Goal: Use online tool/utility

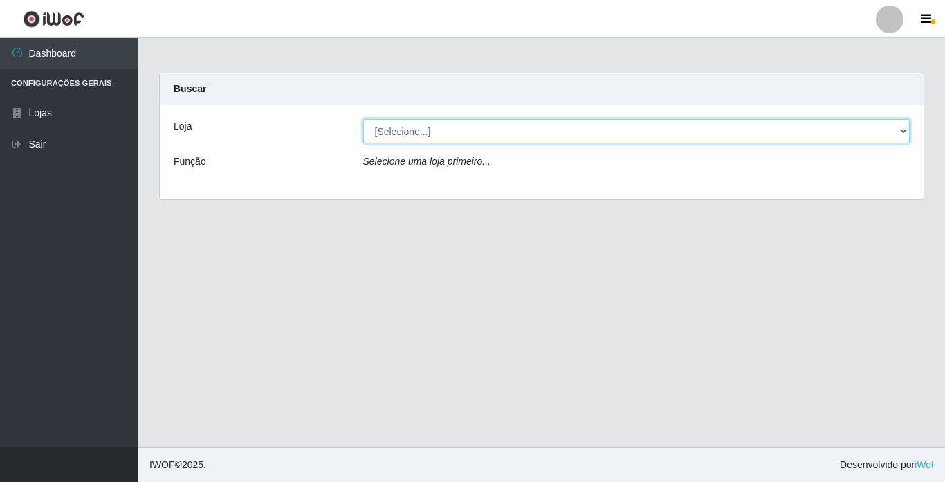
click at [568, 126] on select "[Selecione...] Bemais Supermercados - [GEOGRAPHIC_DATA]" at bounding box center [636, 131] width 547 height 24
select select "250"
click at [363, 119] on select "[Selecione...] Bemais Supermercados - [GEOGRAPHIC_DATA]" at bounding box center [636, 131] width 547 height 24
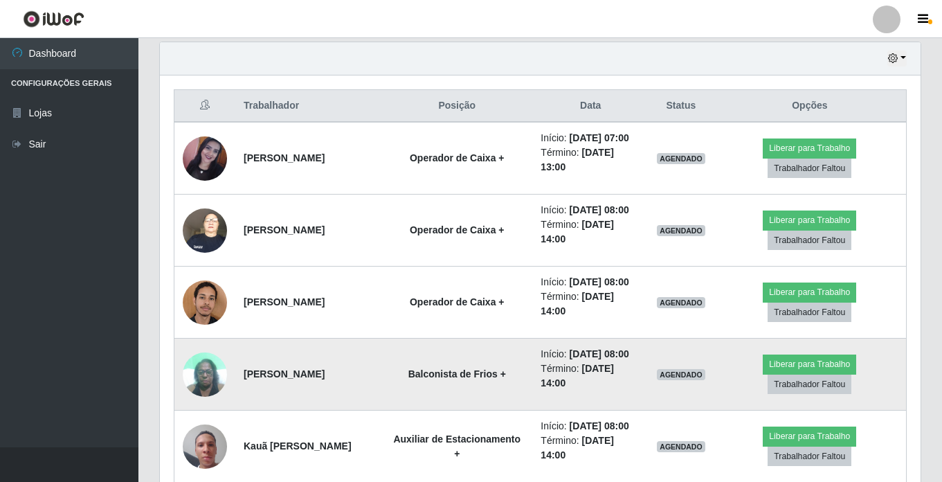
scroll to position [554, 0]
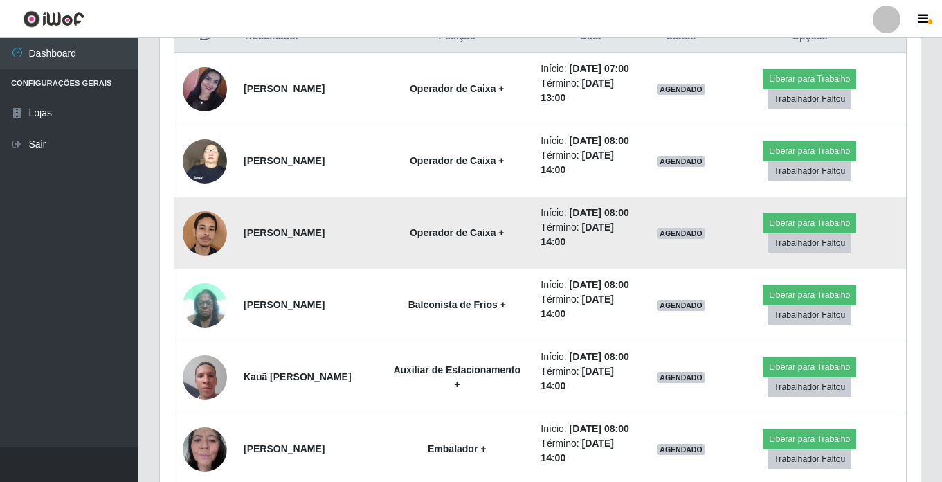
click at [192, 262] on img at bounding box center [205, 232] width 44 height 59
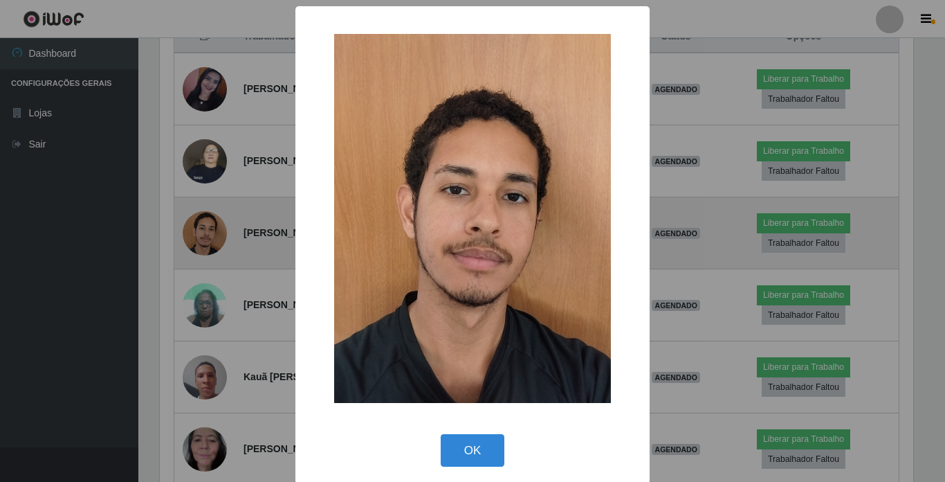
click at [192, 270] on div "× OK Cancel" at bounding box center [472, 241] width 945 height 482
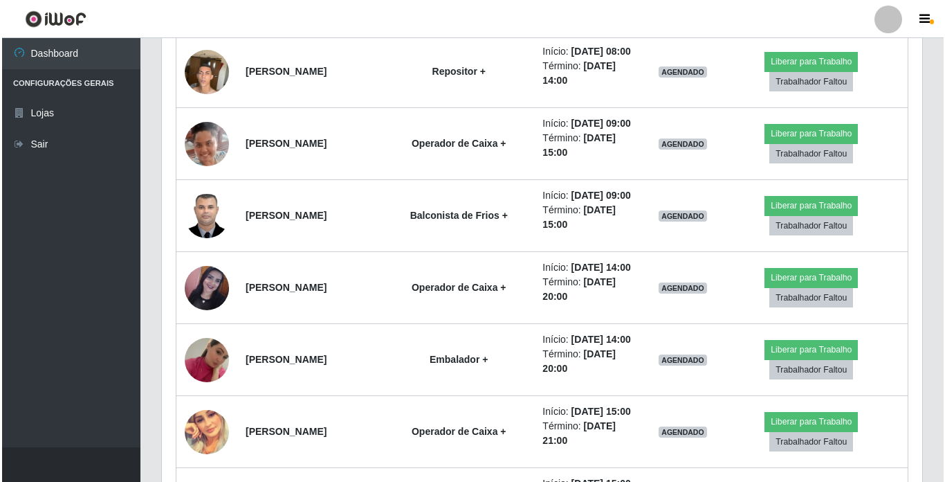
scroll to position [1315, 0]
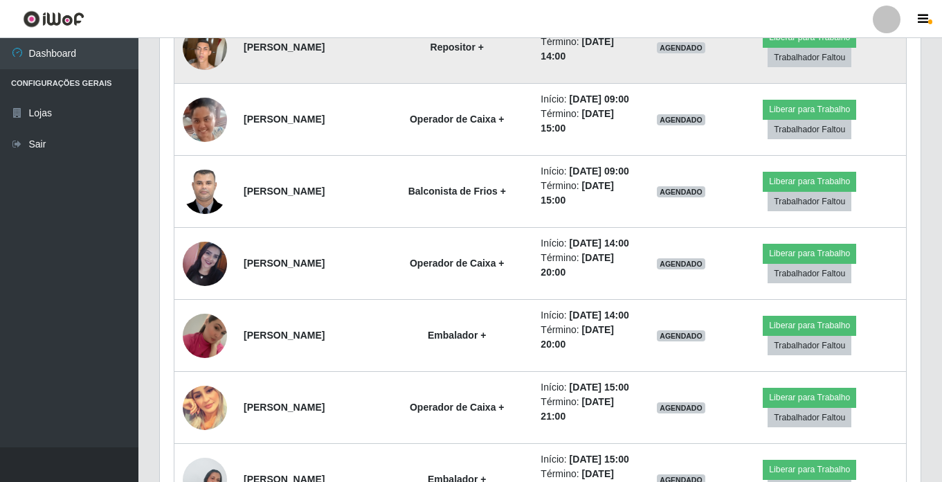
click at [206, 77] on img at bounding box center [205, 47] width 44 height 59
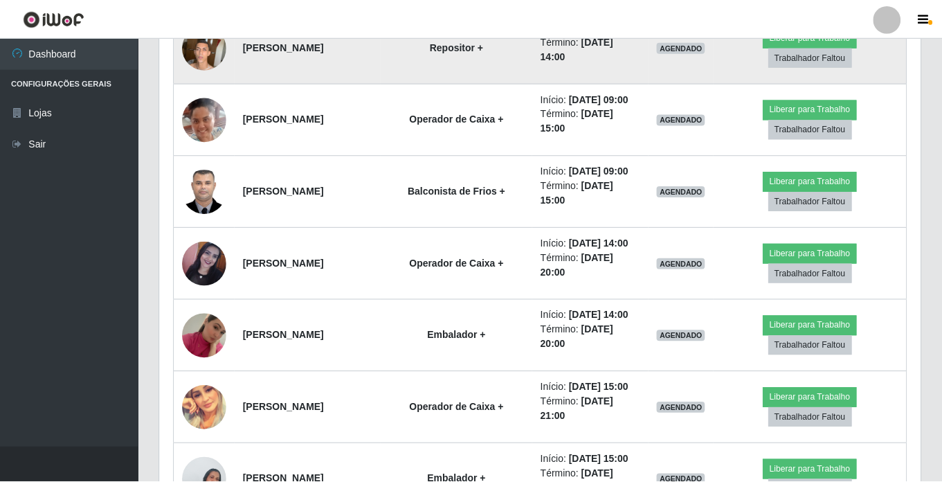
scroll to position [287, 754]
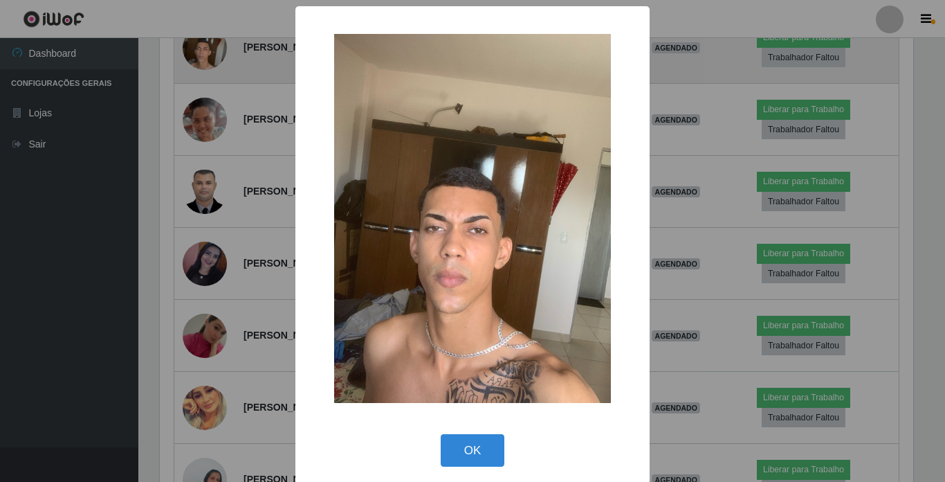
click at [206, 194] on div "× OK Cancel" at bounding box center [472, 241] width 945 height 482
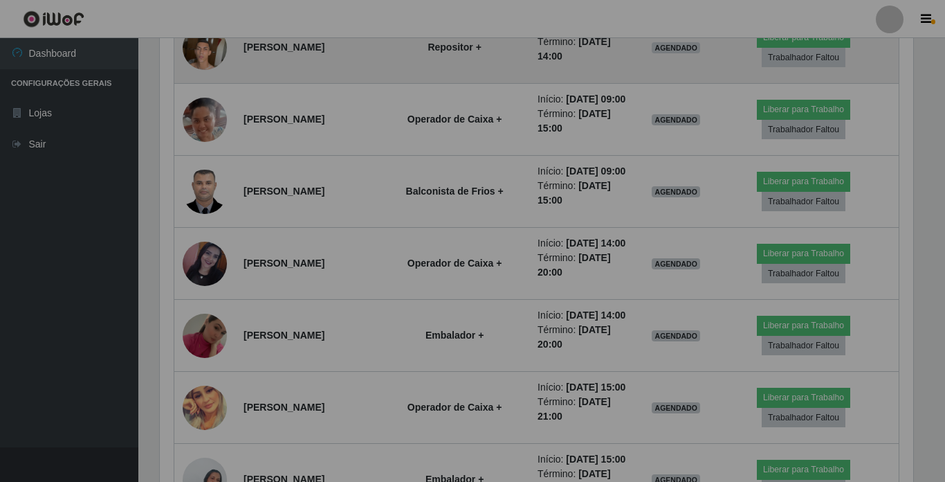
scroll to position [287, 761]
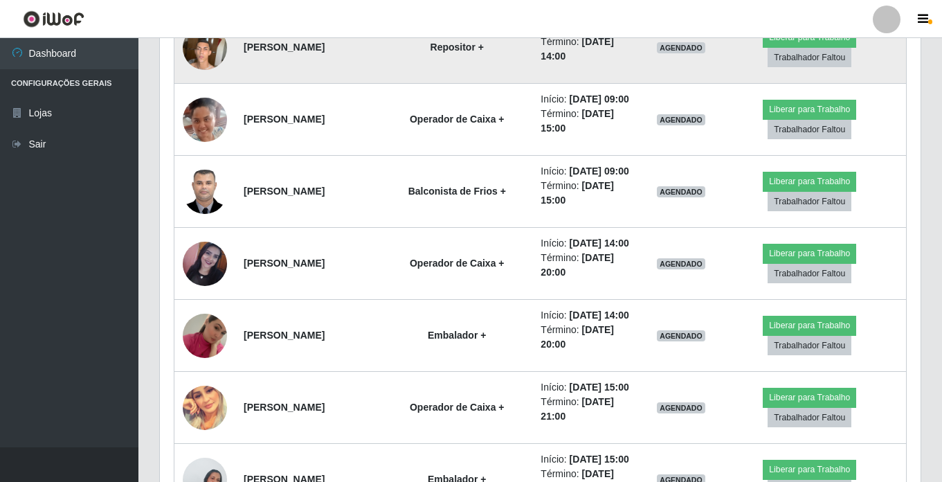
click at [206, 77] on img at bounding box center [205, 47] width 44 height 59
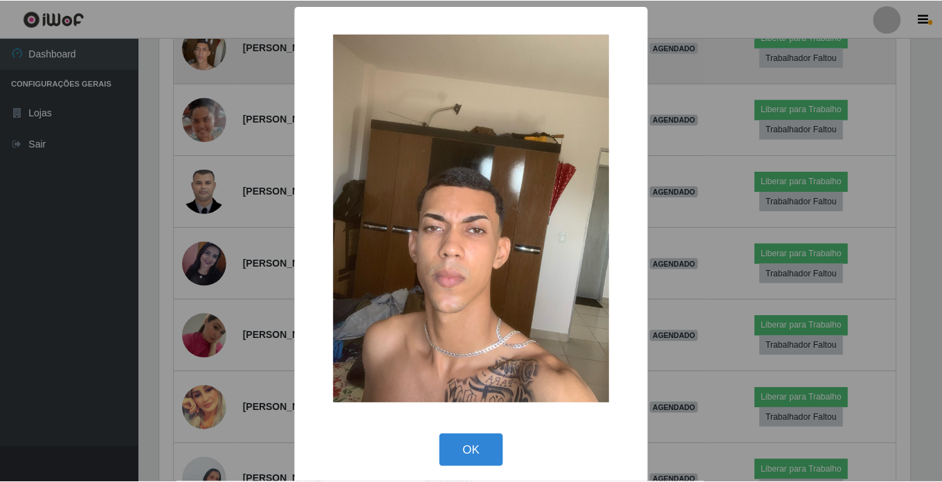
scroll to position [287, 754]
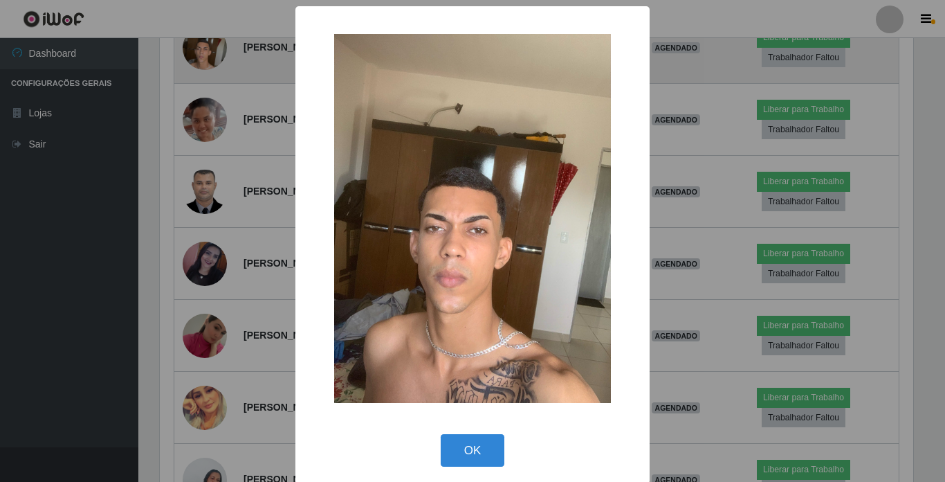
click at [206, 194] on div "× OK Cancel" at bounding box center [472, 241] width 945 height 482
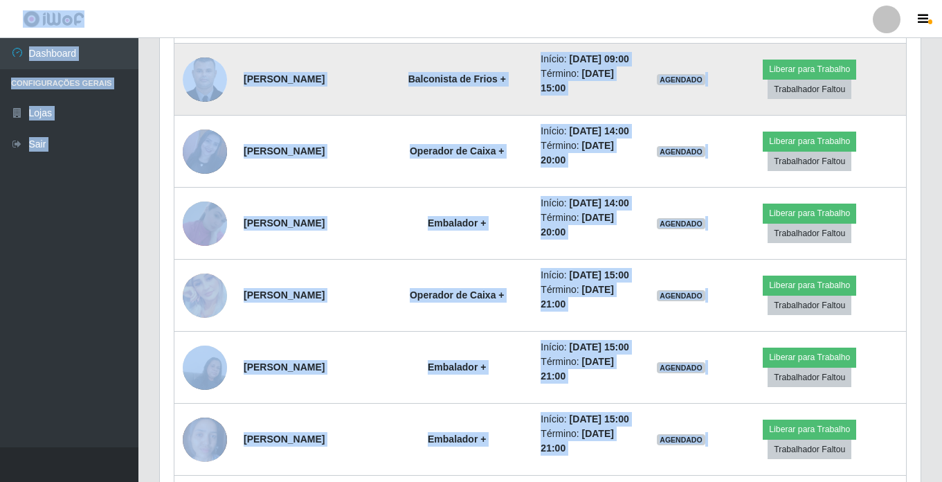
scroll to position [1453, 0]
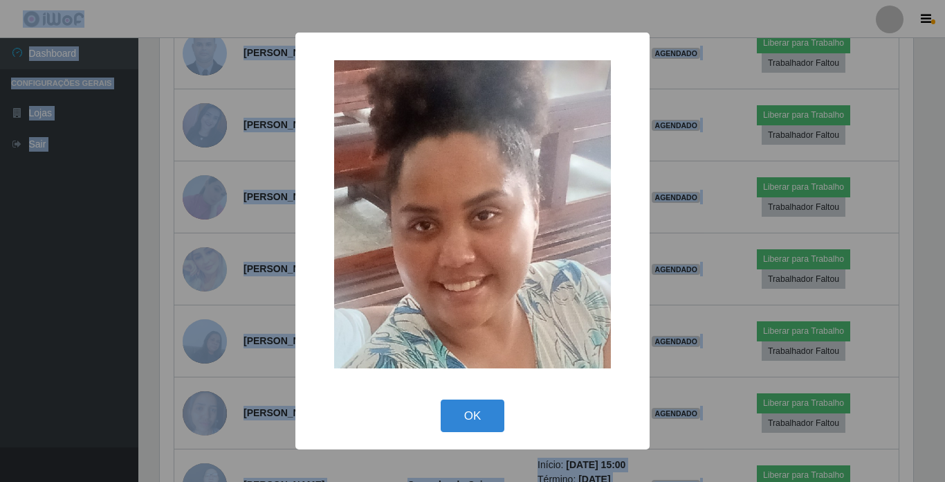
click at [209, 157] on div "× OK Cancel" at bounding box center [472, 241] width 945 height 482
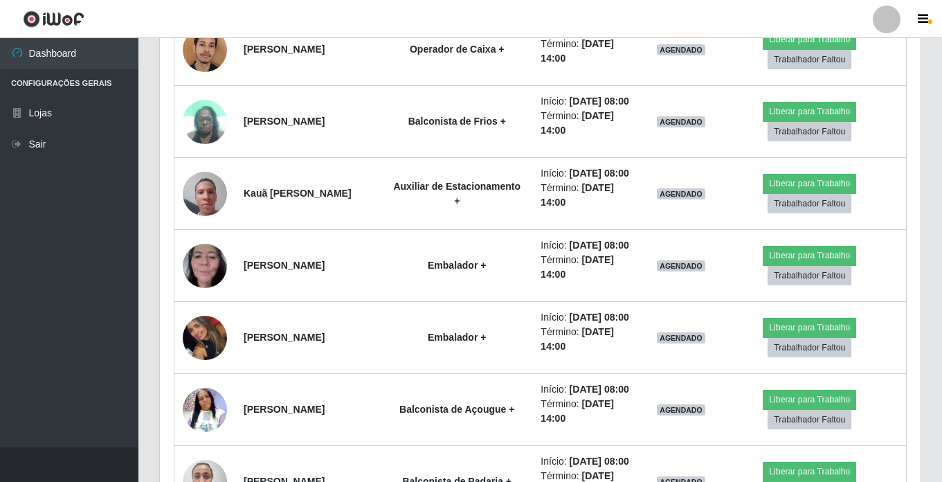
scroll to position [761, 0]
